Goal: Task Accomplishment & Management: Complete application form

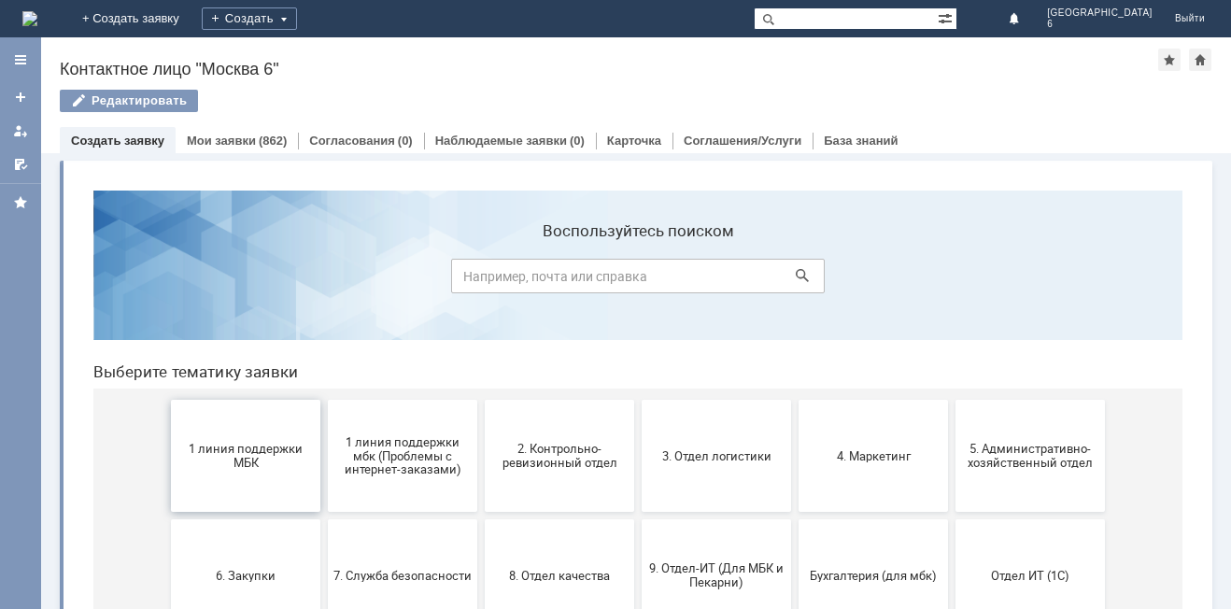
click at [247, 446] on span "1 линия поддержки МБК" at bounding box center [245, 456] width 138 height 28
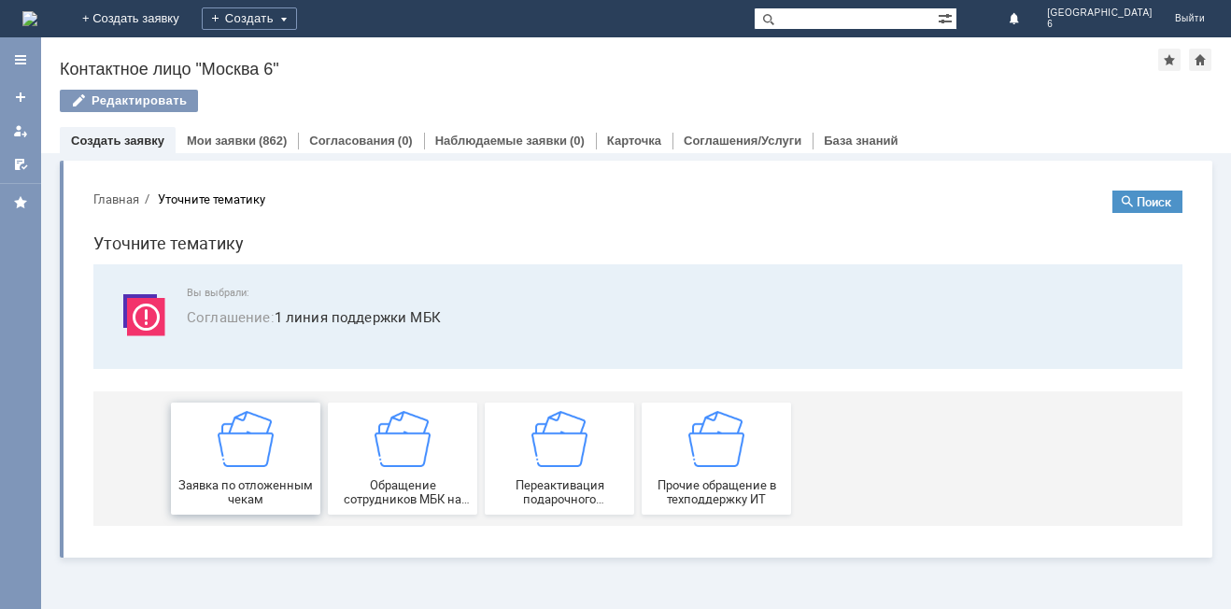
click at [275, 481] on span "Заявка по отложенным чекам" at bounding box center [245, 492] width 138 height 28
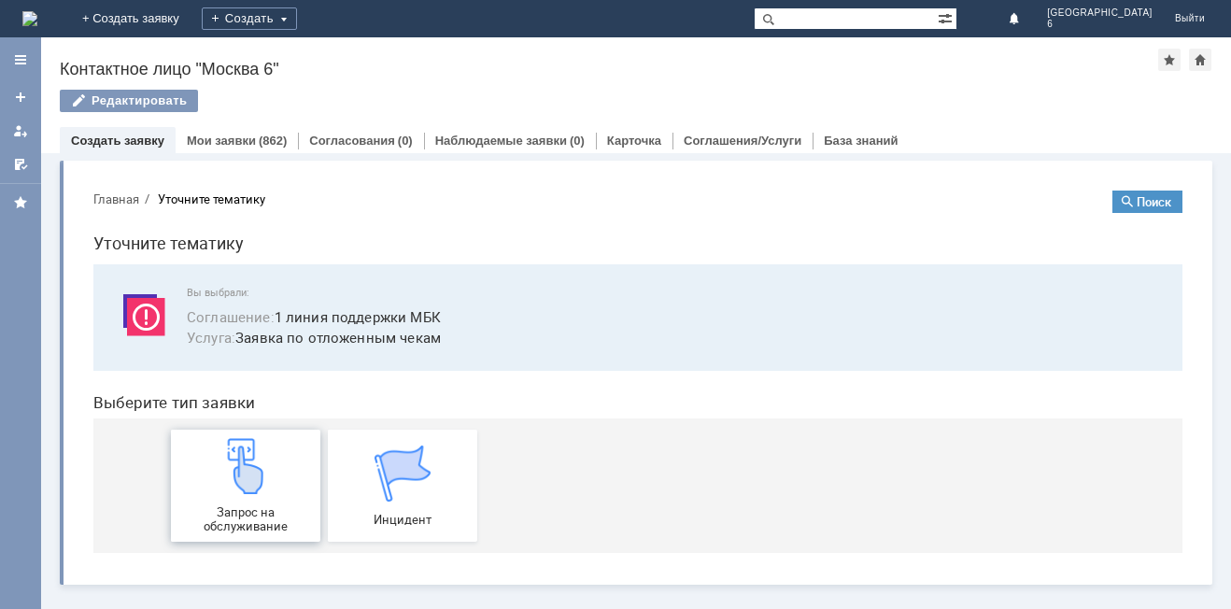
click at [261, 487] on img at bounding box center [246, 466] width 56 height 56
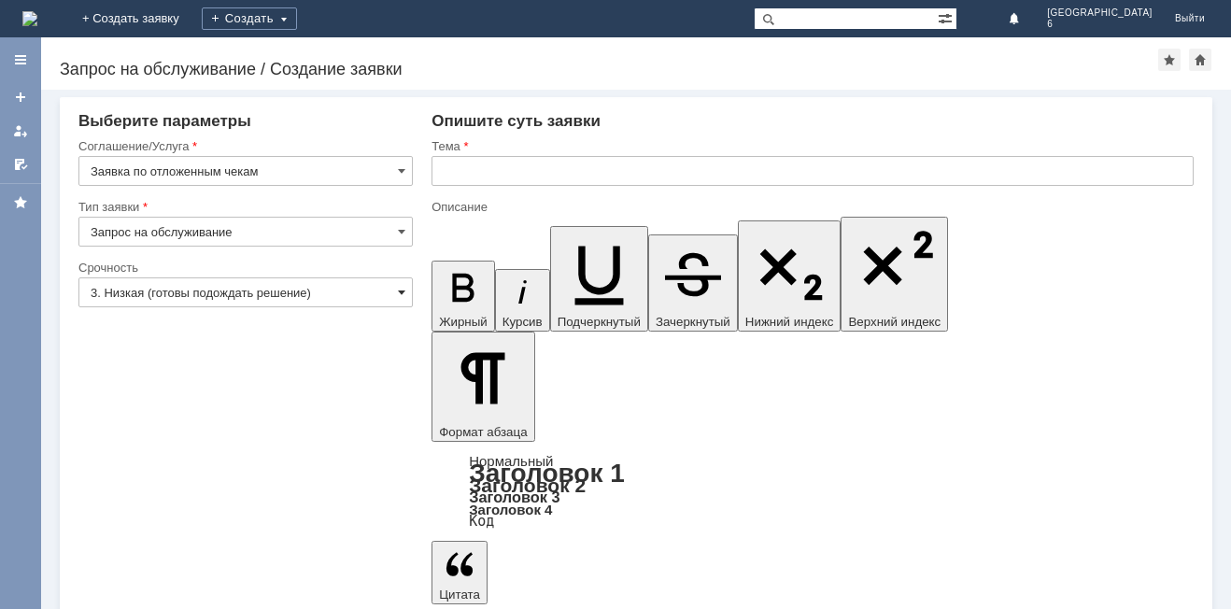
click at [399, 289] on span at bounding box center [401, 292] width 7 height 15
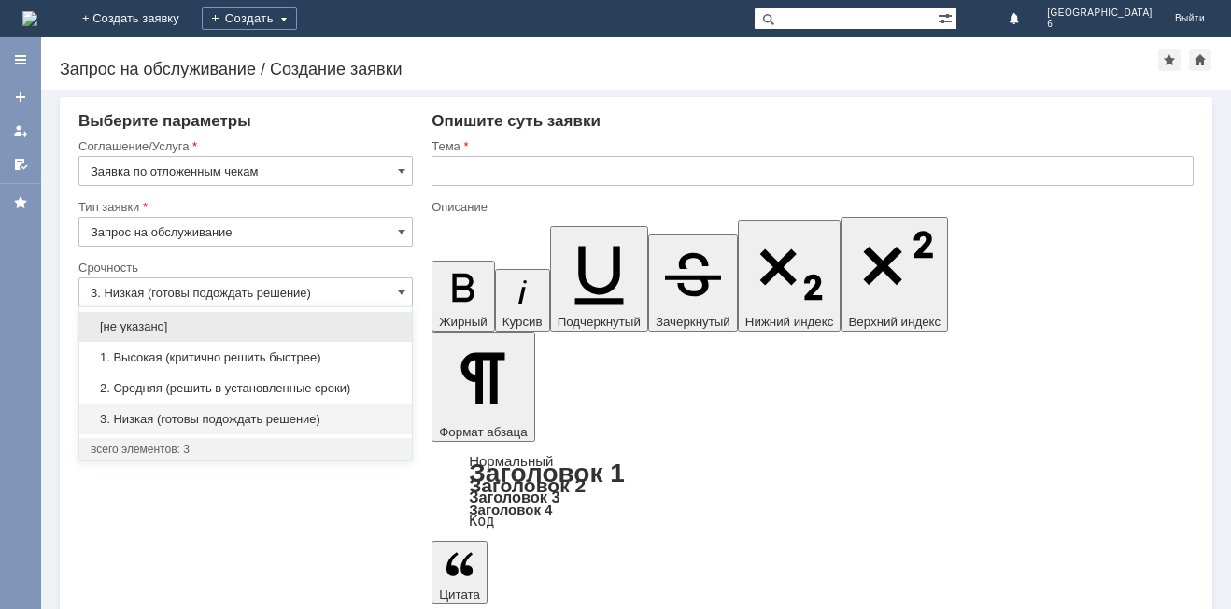
click at [248, 417] on span "3. Низкая (готовы подождать решение)" at bounding box center [246, 419] width 310 height 15
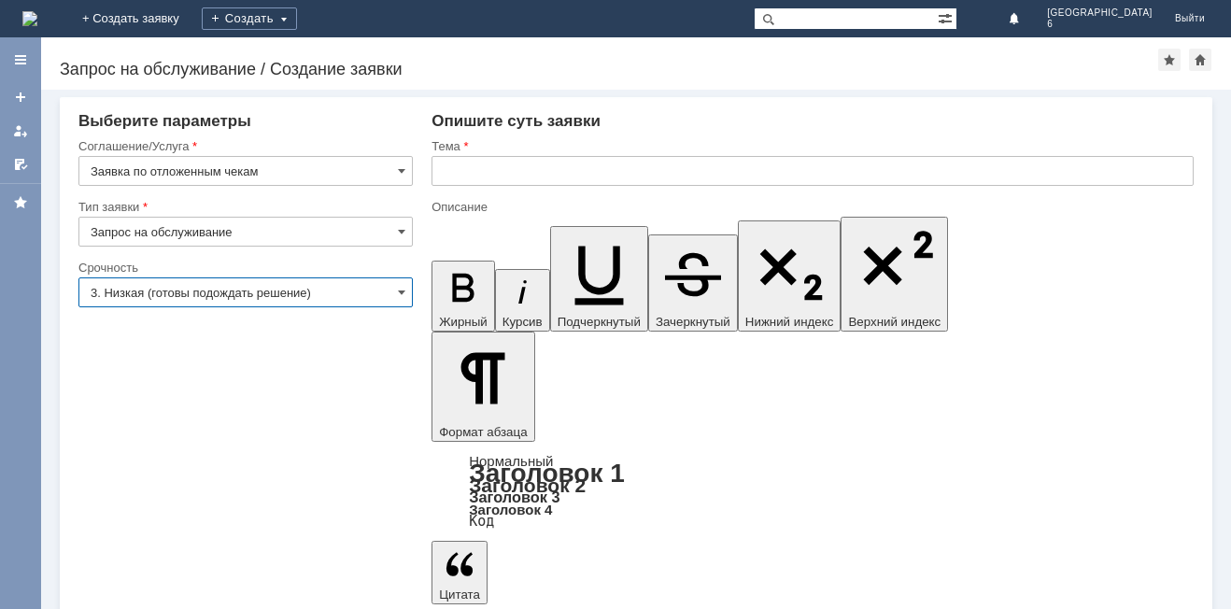
click at [397, 286] on input "3. Низкая (готовы подождать решение)" at bounding box center [245, 292] width 334 height 30
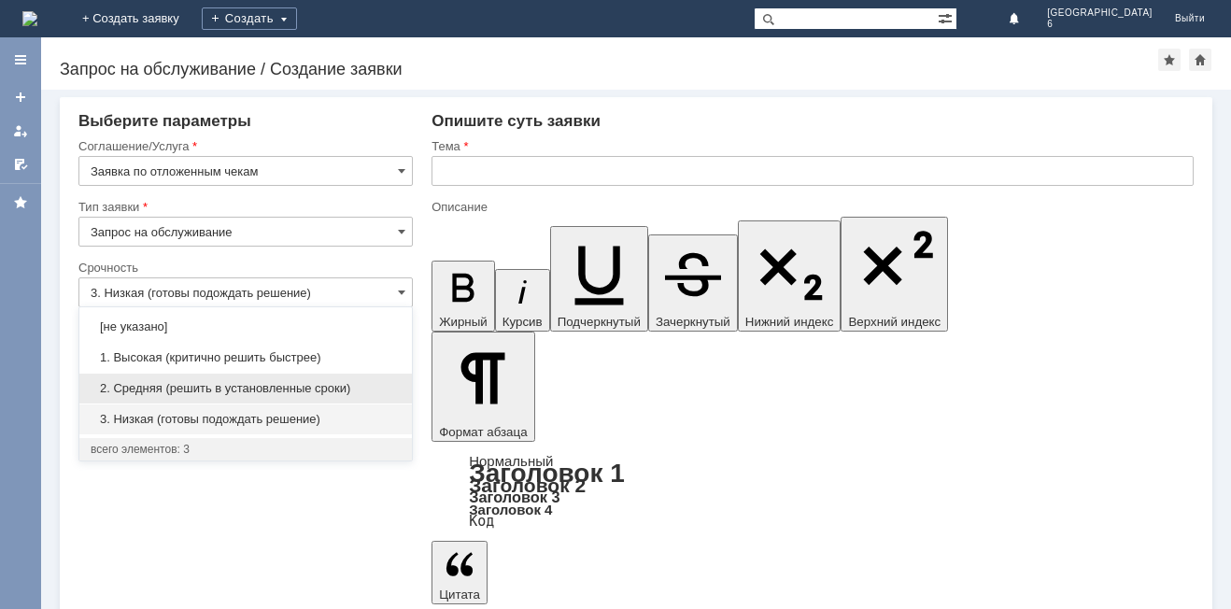
click at [275, 390] on span "2. Средняя (решить в установленные сроки)" at bounding box center [246, 388] width 310 height 15
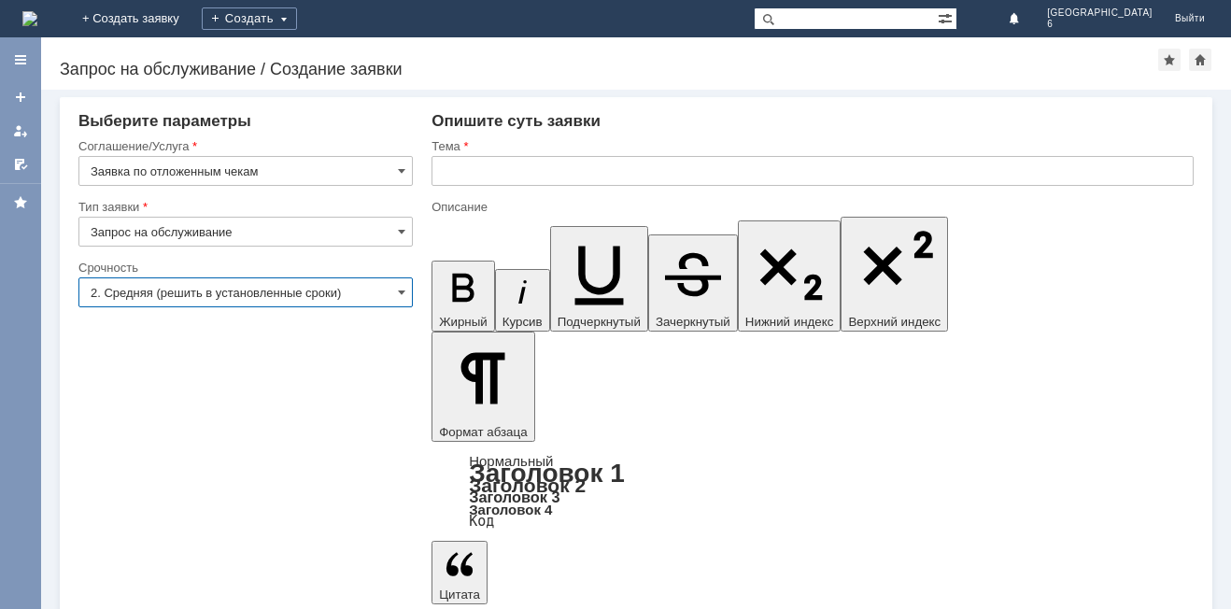
type input "2. Средняя (решить в установленные сроки)"
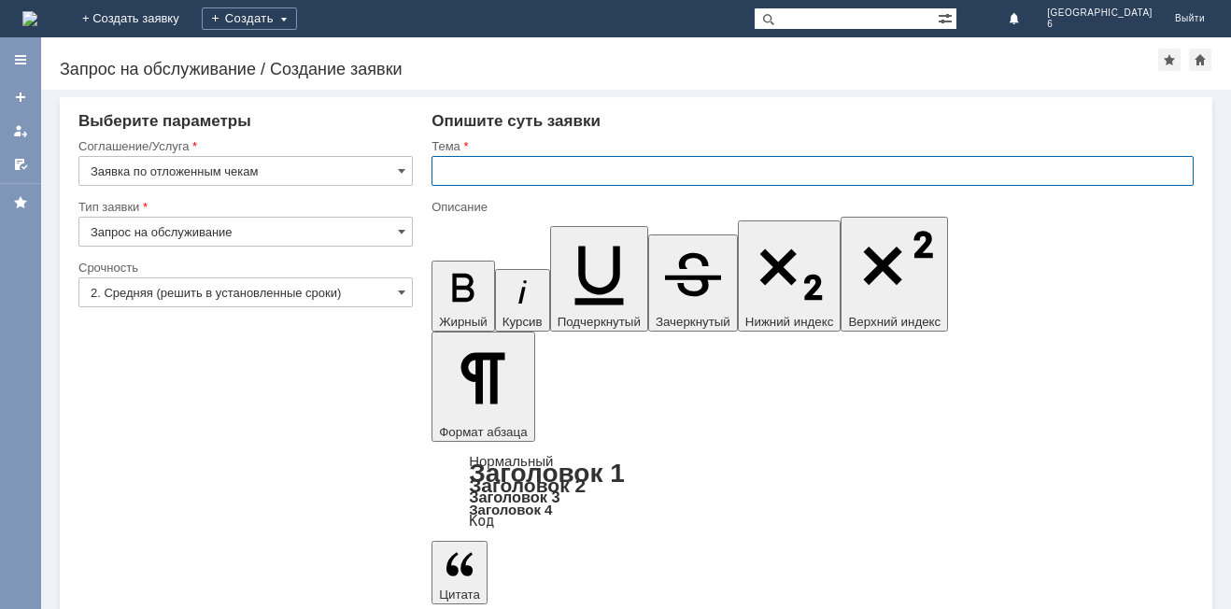
click at [441, 175] on input "text" at bounding box center [812, 171] width 762 height 30
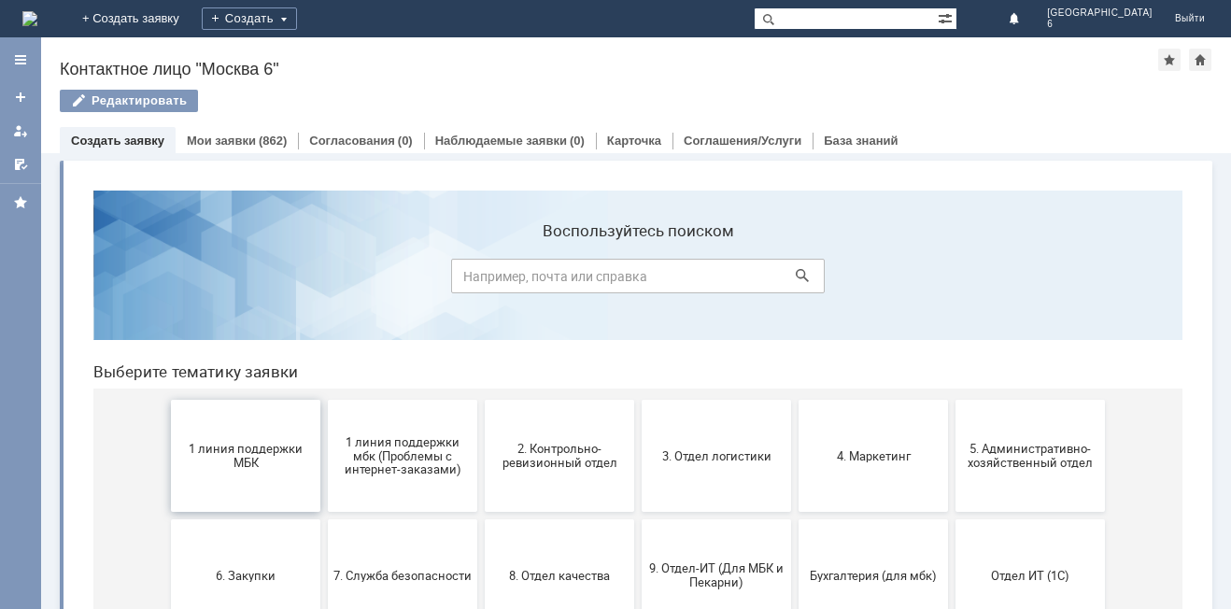
click at [233, 454] on span "1 линия поддержки МБК" at bounding box center [245, 456] width 138 height 28
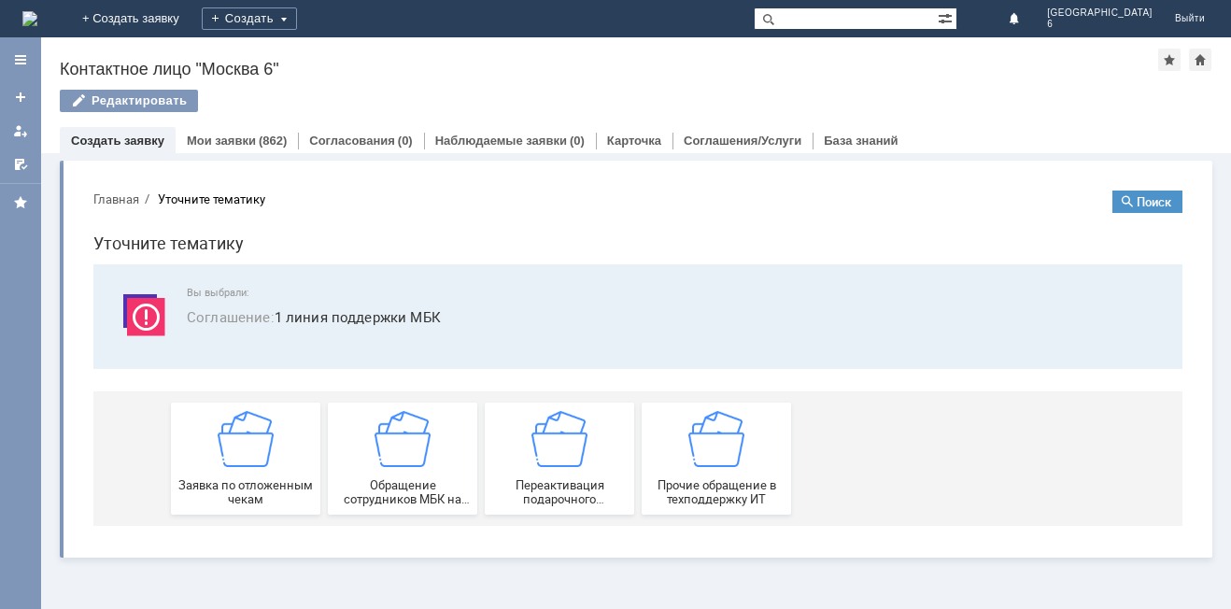
click at [233, 454] on img at bounding box center [246, 439] width 56 height 56
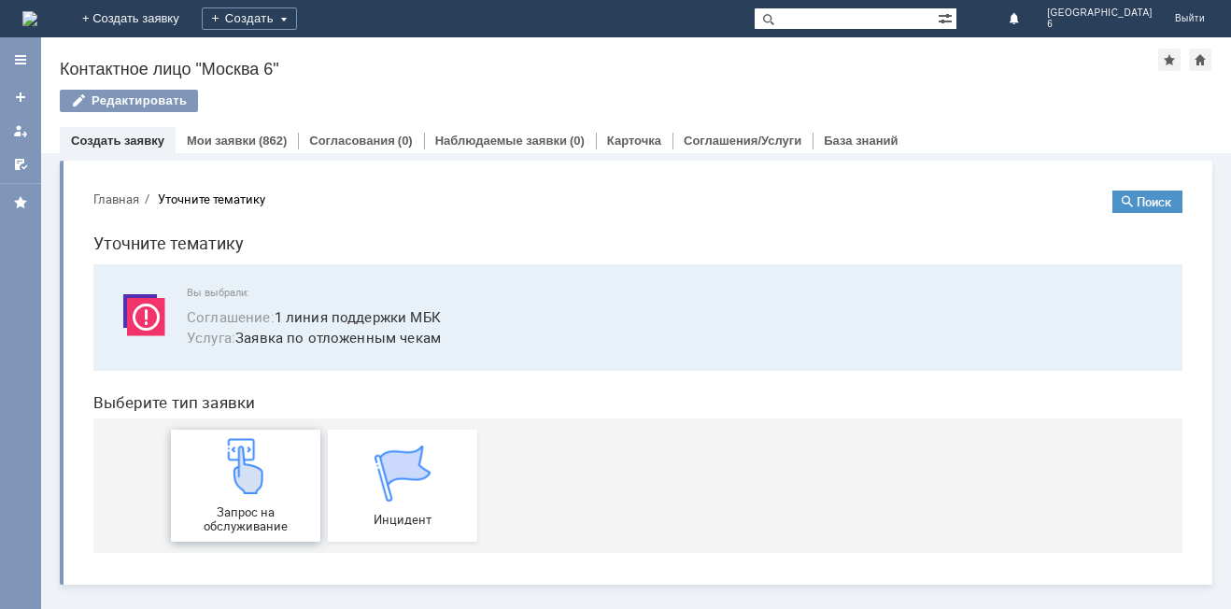
click at [243, 489] on img at bounding box center [246, 466] width 56 height 56
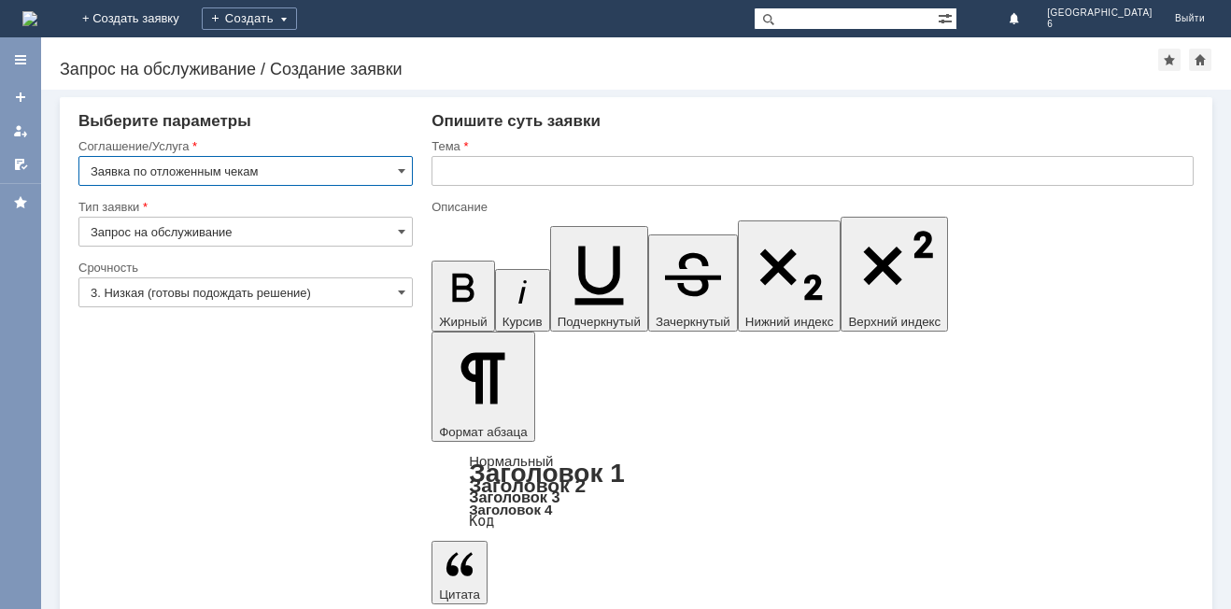
click at [397, 285] on input "3. Низкая (готовы подождать решение)" at bounding box center [245, 292] width 334 height 30
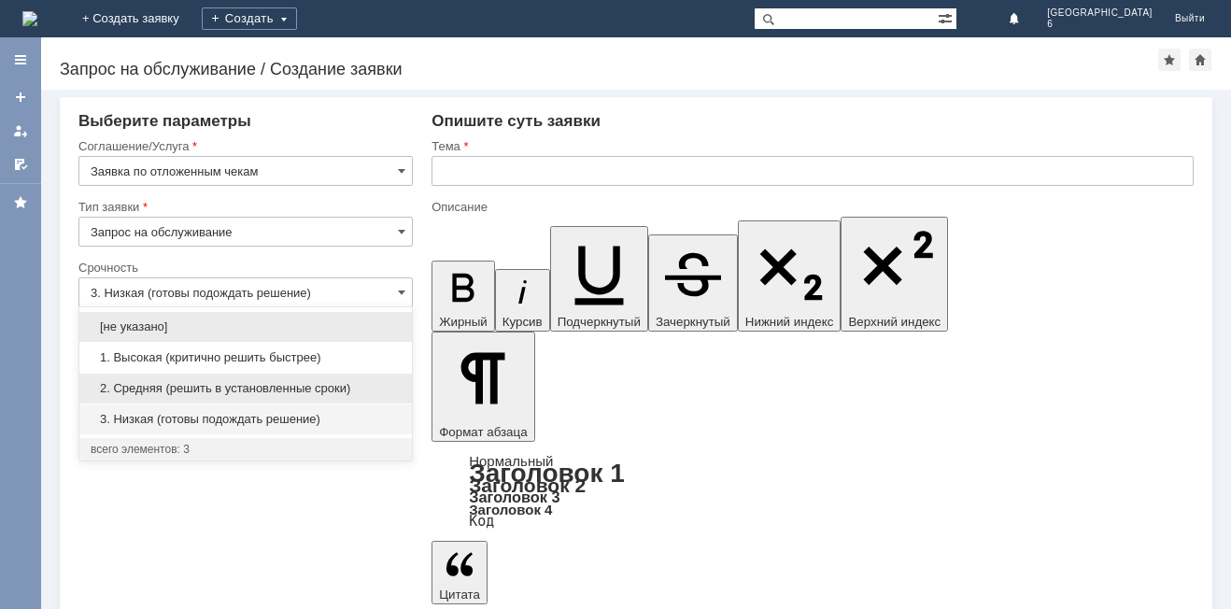
click at [259, 384] on span "2. Средняя (решить в установленные сроки)" at bounding box center [246, 388] width 310 height 15
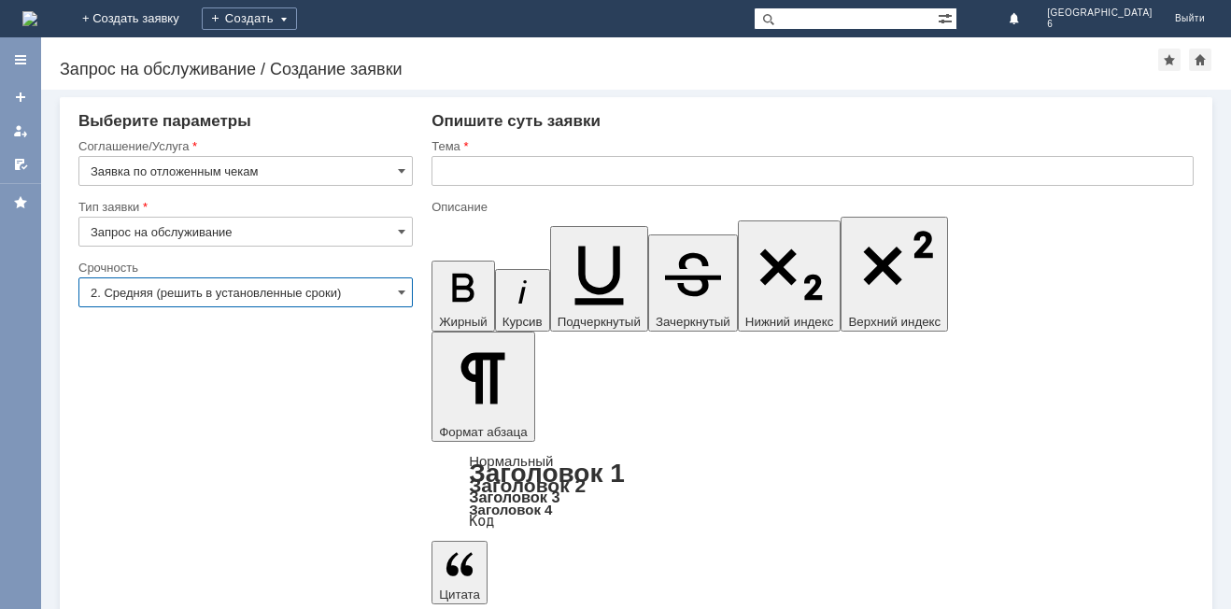
type input "2. Средняя (решить в установленные сроки)"
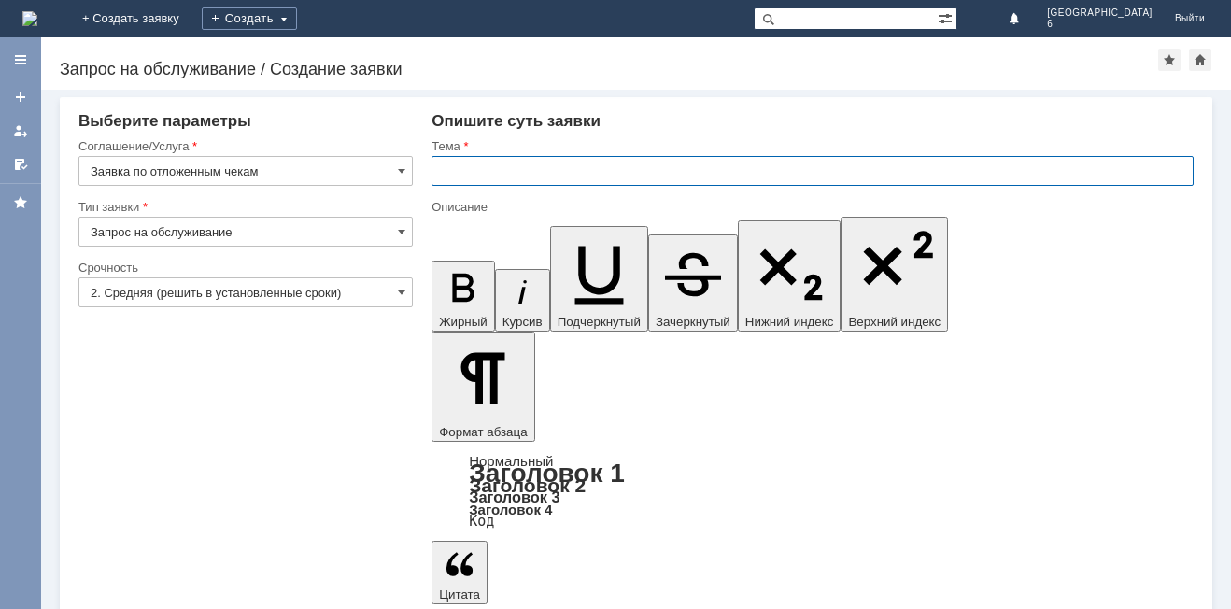
click at [440, 170] on input "text" at bounding box center [812, 171] width 762 height 30
type input "отложенные чеки 20.09.2025 г"
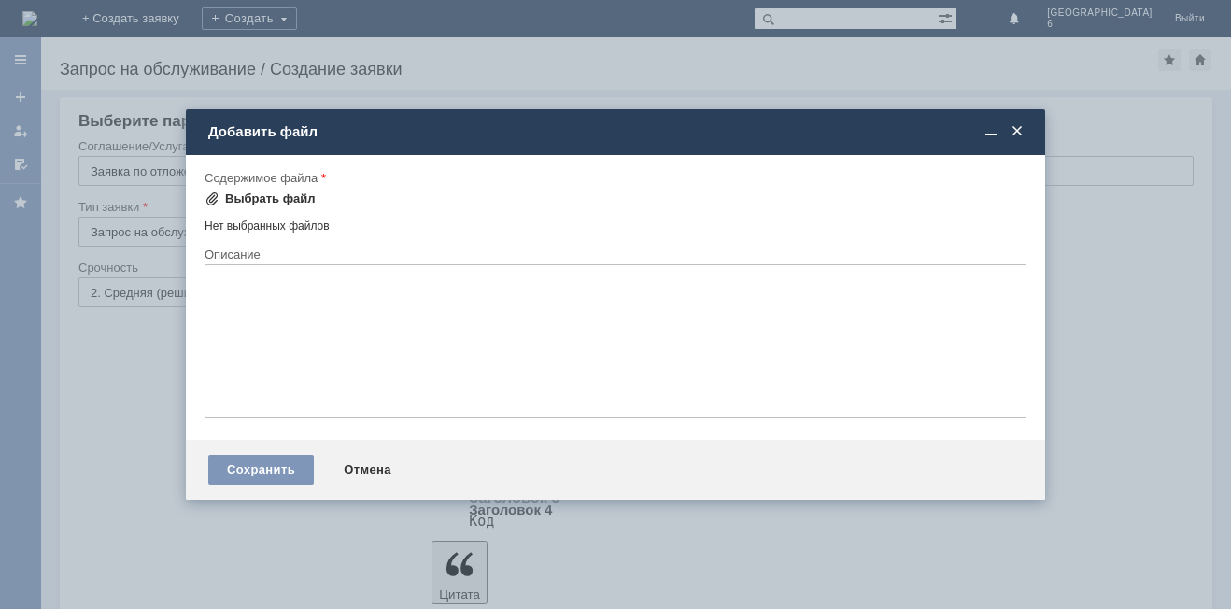
click at [211, 199] on span at bounding box center [212, 198] width 15 height 15
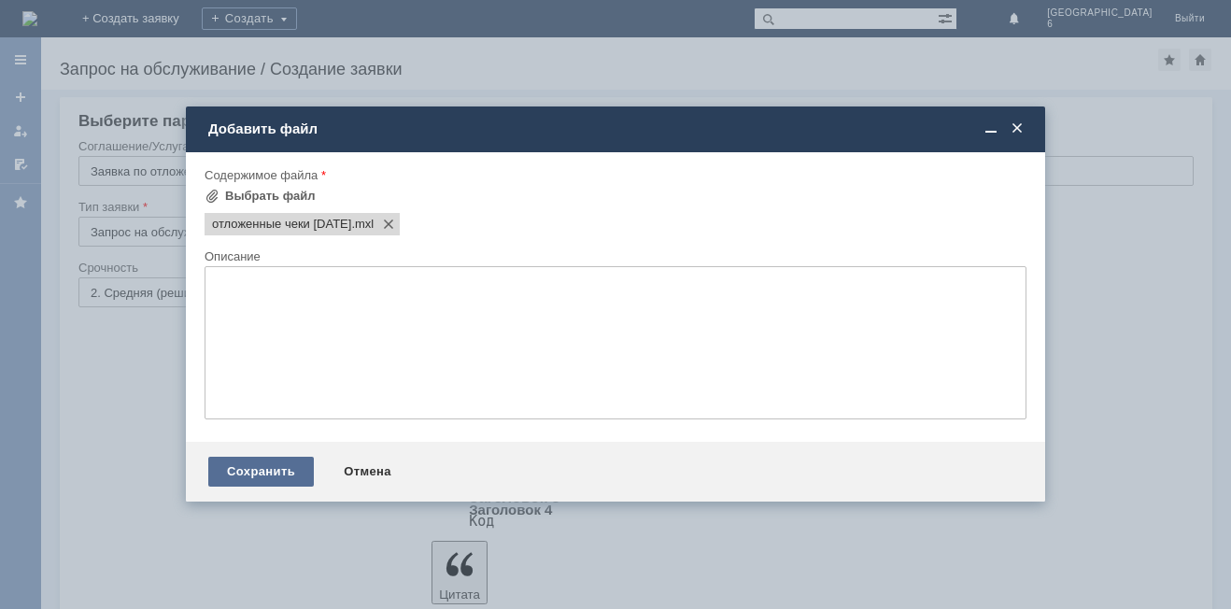
click at [254, 473] on div "Сохранить" at bounding box center [261, 472] width 106 height 30
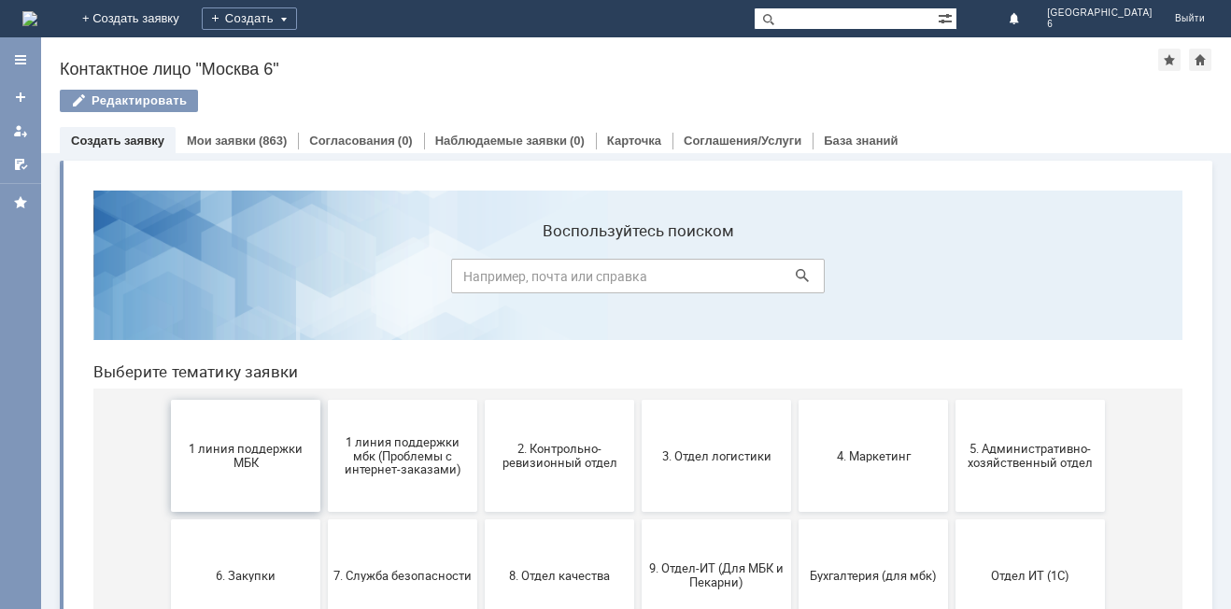
click at [264, 456] on span "1 линия поддержки МБК" at bounding box center [245, 456] width 138 height 28
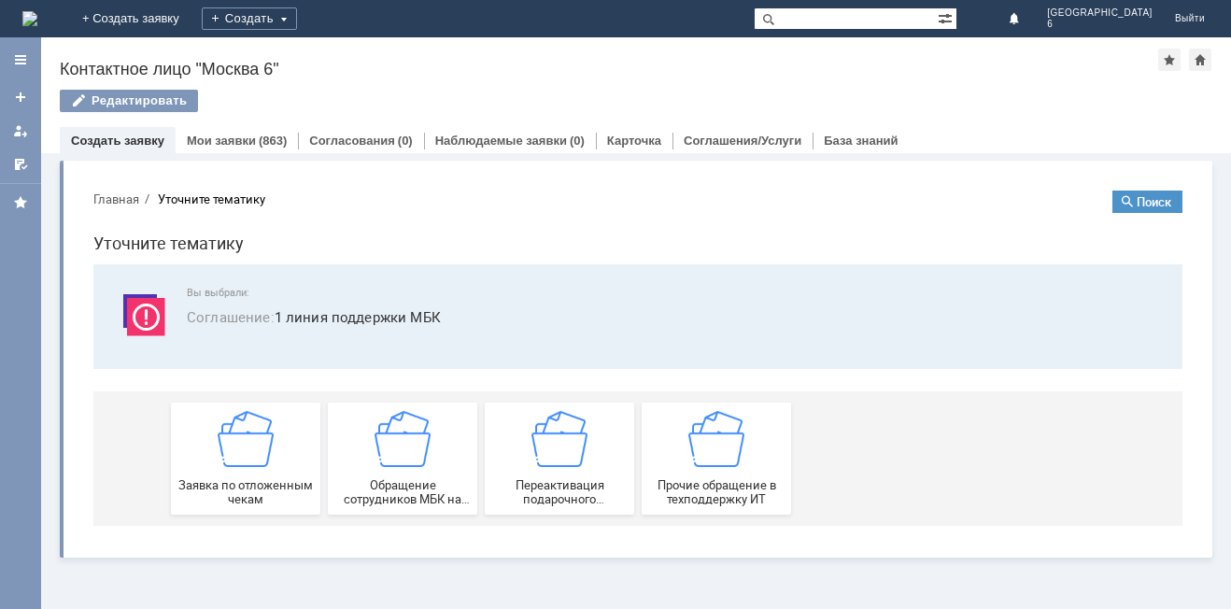
click at [264, 456] on img at bounding box center [246, 439] width 56 height 56
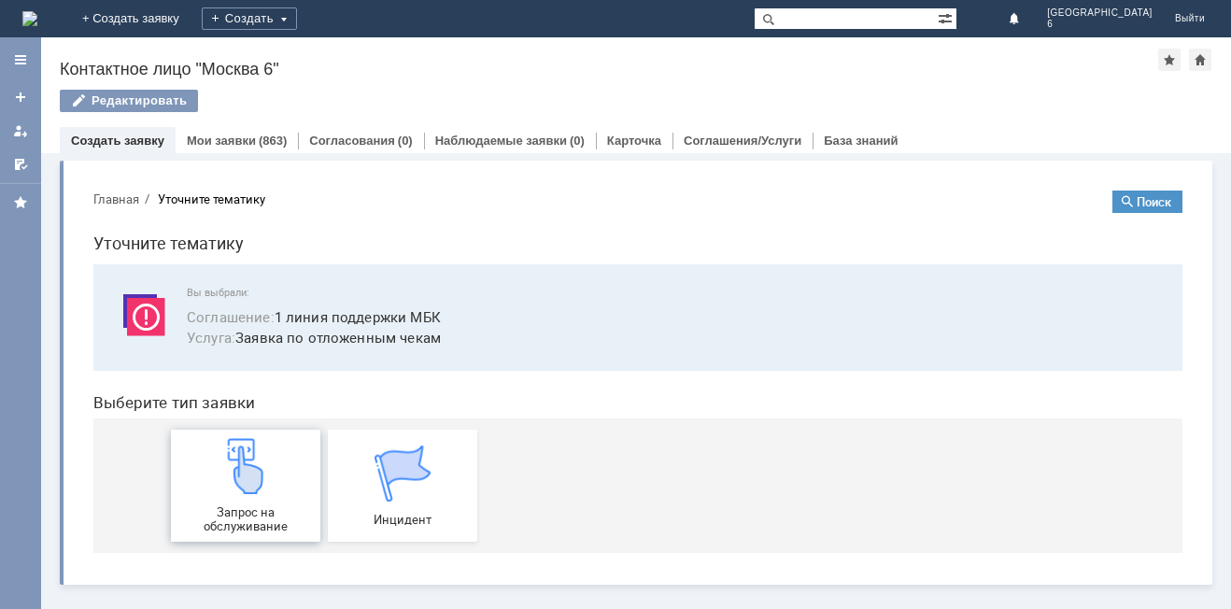
click at [240, 490] on img at bounding box center [246, 466] width 56 height 56
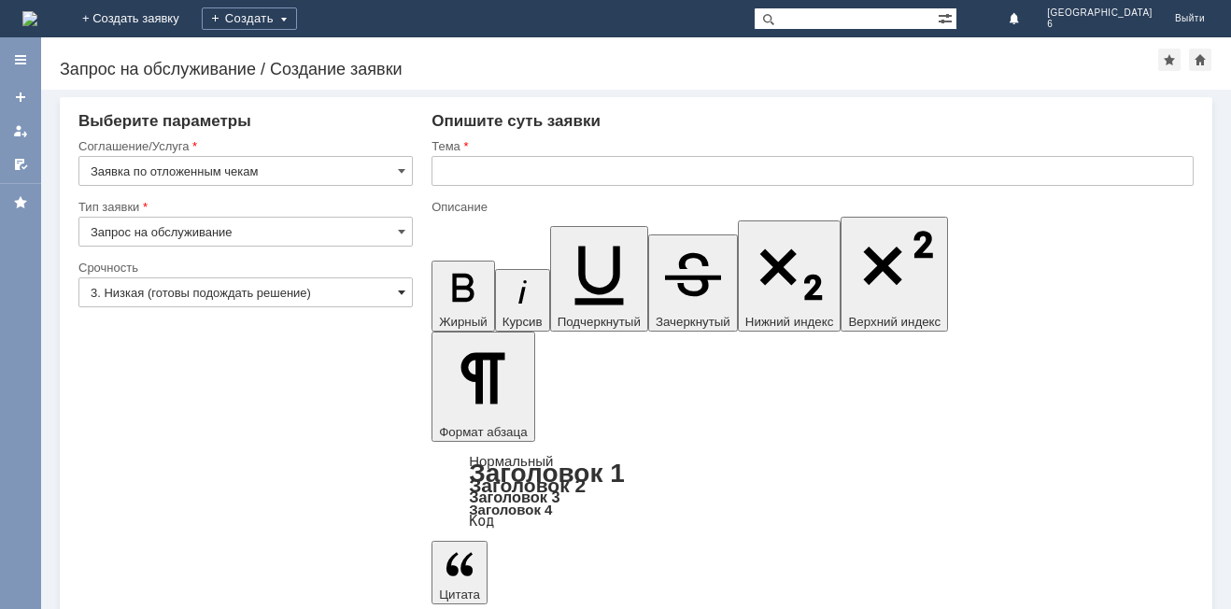
click at [403, 289] on span at bounding box center [401, 292] width 7 height 15
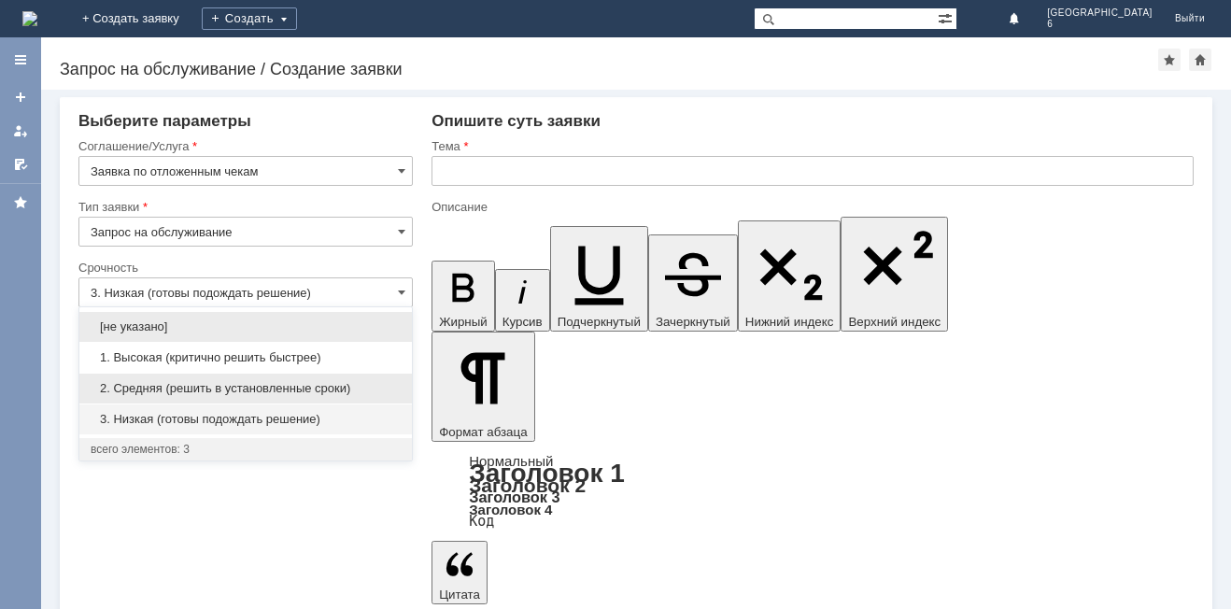
click at [289, 382] on span "2. Средняя (решить в установленные сроки)" at bounding box center [246, 388] width 310 height 15
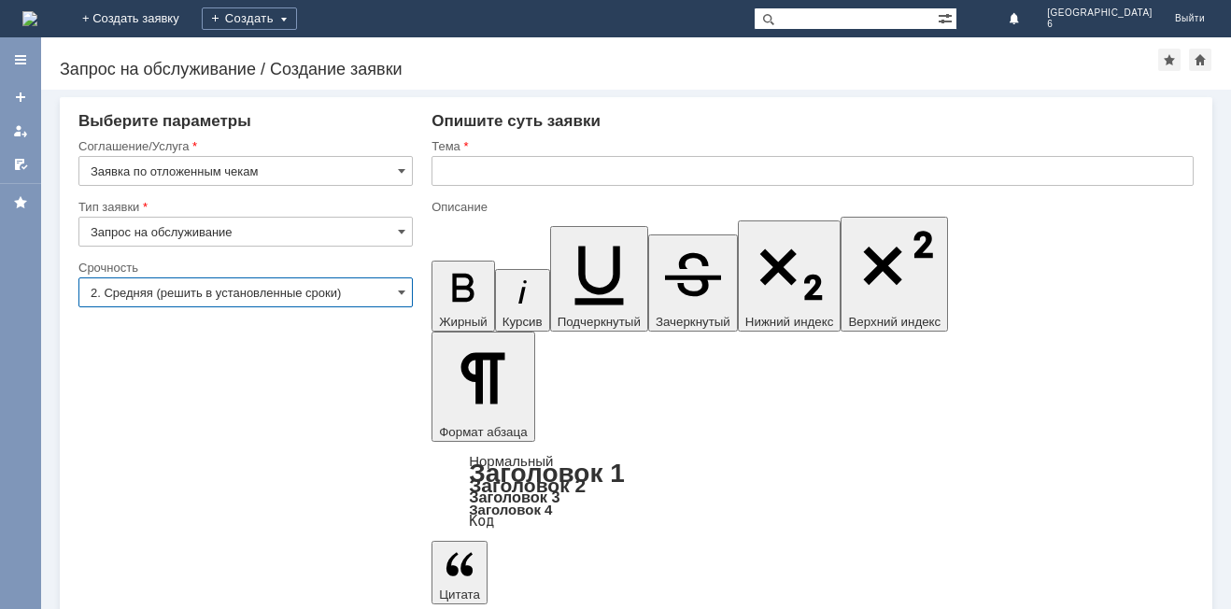
type input "2. Средняя (решить в установленные сроки)"
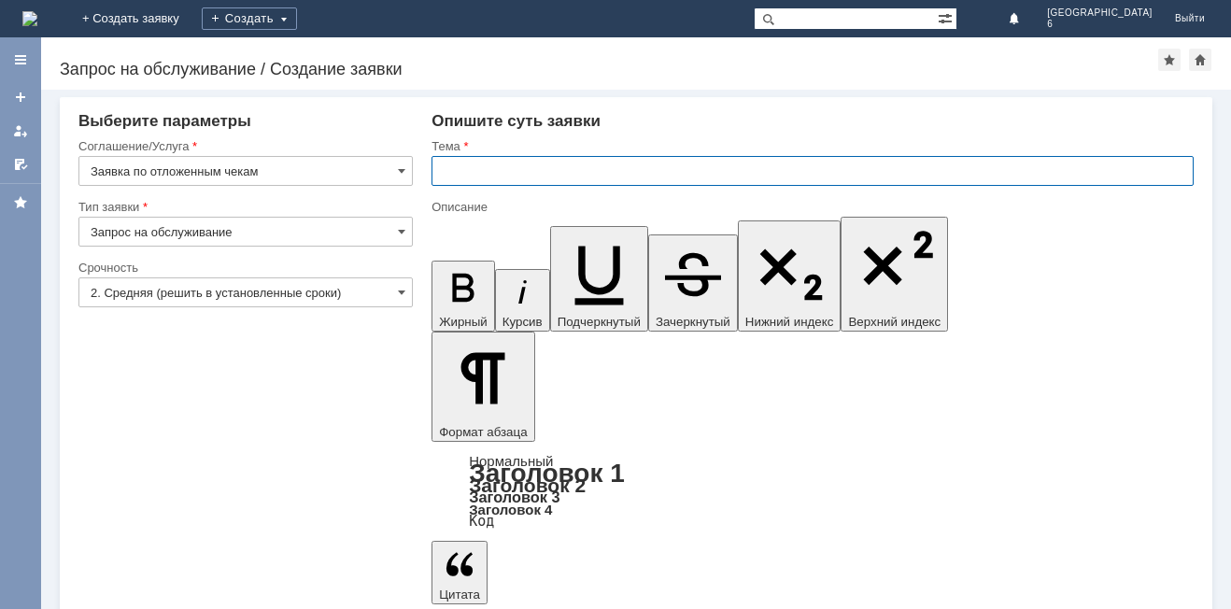
click at [435, 161] on input "text" at bounding box center [812, 171] width 762 height 30
type input "отложенные чеки 21.09.2025 г"
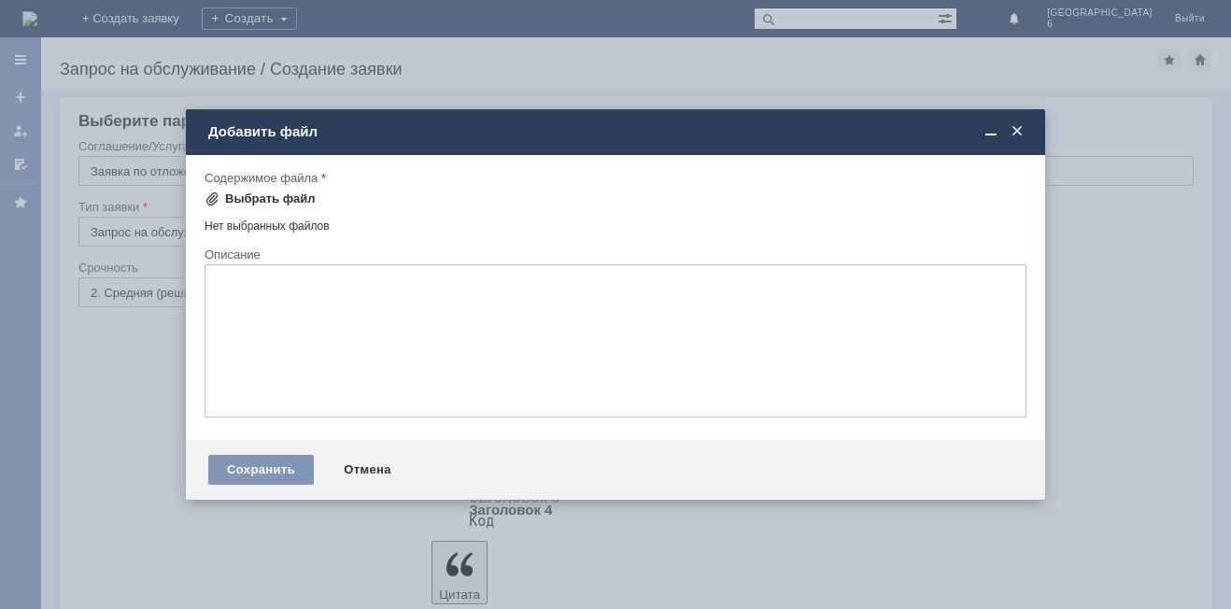
click at [205, 194] on span at bounding box center [212, 198] width 15 height 15
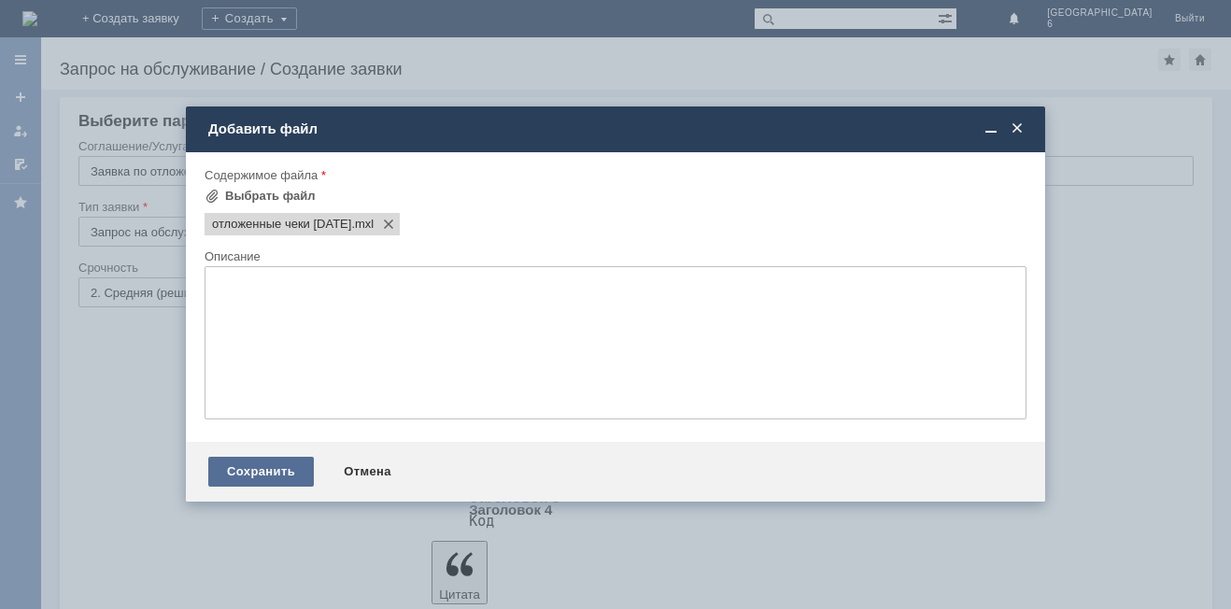
click at [244, 473] on div "Сохранить" at bounding box center [261, 472] width 106 height 30
